Goal: Find specific page/section: Find specific page/section

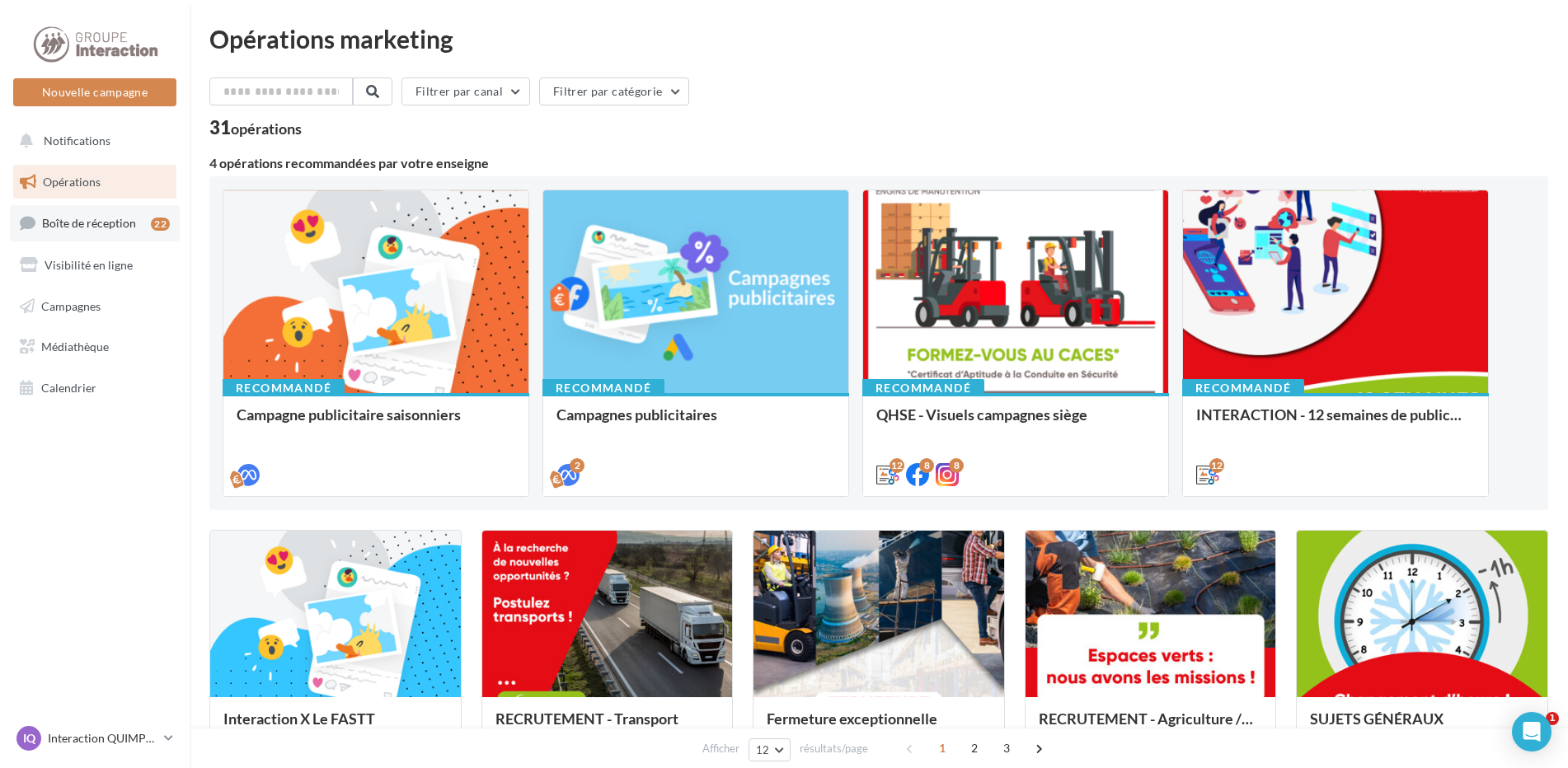
click at [65, 224] on span "Boîte de réception" at bounding box center [88, 223] width 94 height 14
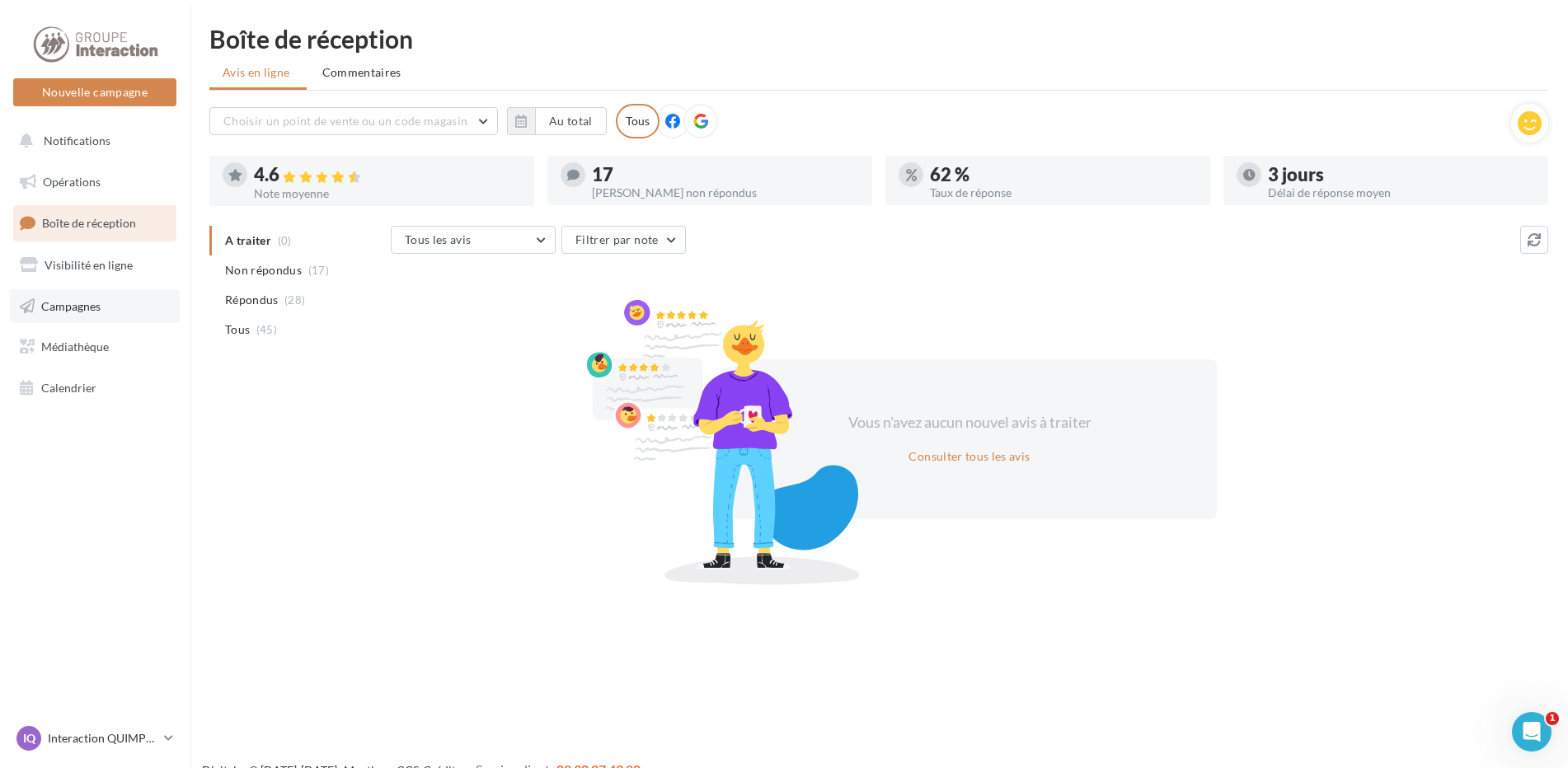
click at [67, 306] on span "Campagnes" at bounding box center [71, 305] width 59 height 14
